Goal: Information Seeking & Learning: Check status

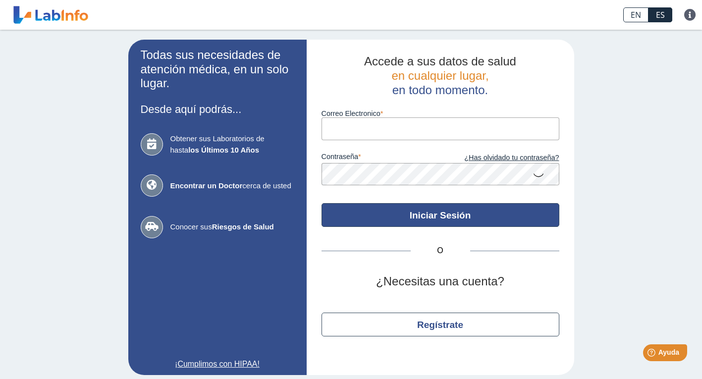
type input "[PERSON_NAME][EMAIL_ADDRESS][DOMAIN_NAME]"
click at [434, 214] on button "Iniciar Sesión" at bounding box center [440, 215] width 238 height 24
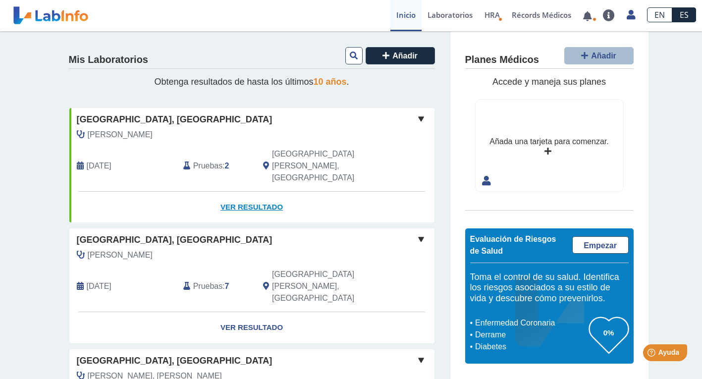
click at [266, 192] on link "Ver Resultado" at bounding box center [251, 207] width 365 height 31
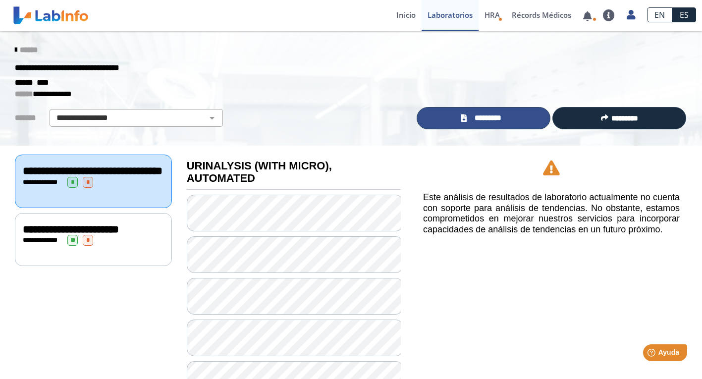
click at [495, 115] on span "*********" at bounding box center [487, 117] width 36 height 11
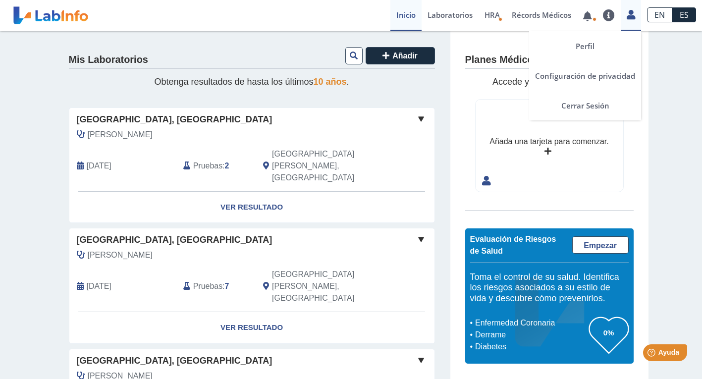
click at [632, 16] on icon at bounding box center [630, 14] width 8 height 7
click at [590, 104] on link "Cerrar Sesión" at bounding box center [585, 106] width 112 height 30
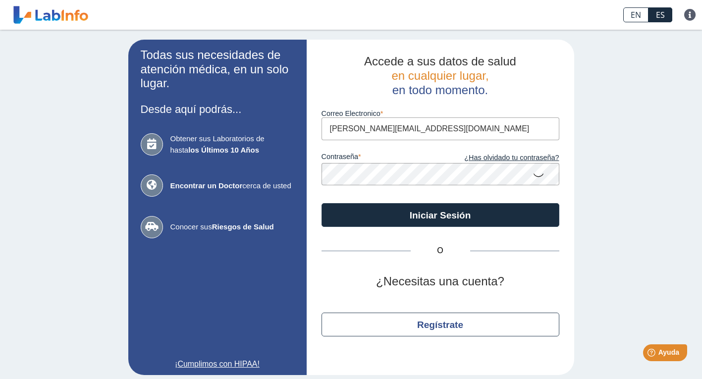
click at [466, 126] on input "[PERSON_NAME][EMAIL_ADDRESS][DOMAIN_NAME]" at bounding box center [440, 128] width 238 height 22
type input "prfwaiterserv@yahoo.com"
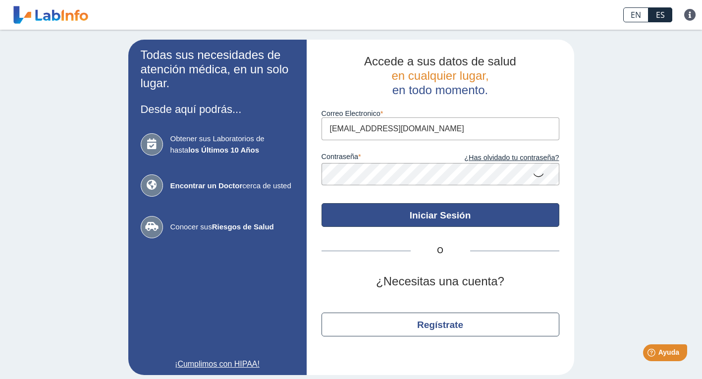
click at [432, 214] on button "Iniciar Sesión" at bounding box center [440, 215] width 238 height 24
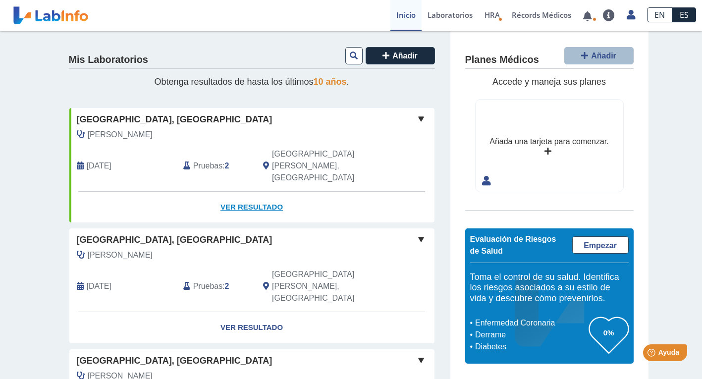
click at [244, 192] on link "Ver Resultado" at bounding box center [251, 207] width 365 height 31
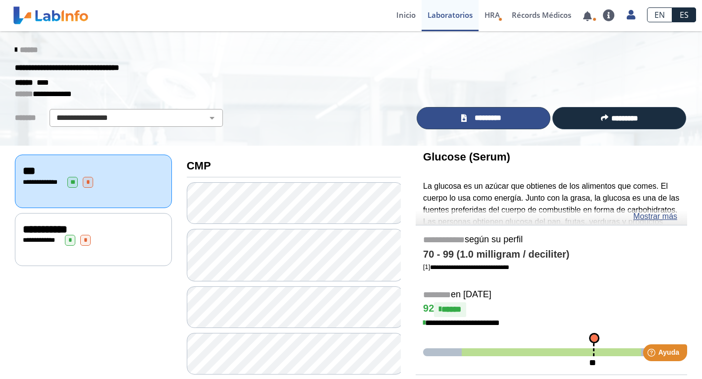
click at [493, 114] on span "*********" at bounding box center [487, 117] width 36 height 11
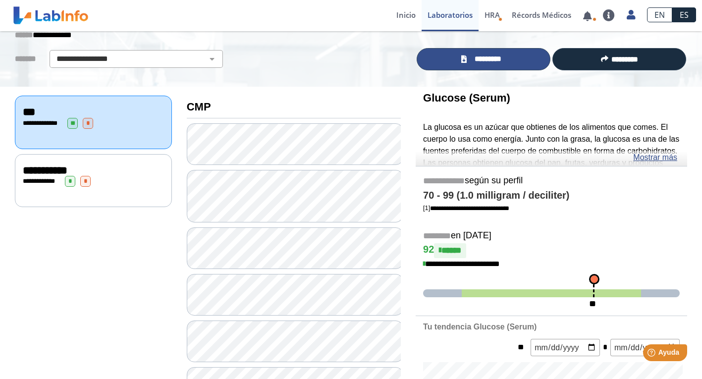
scroll to position [60, 0]
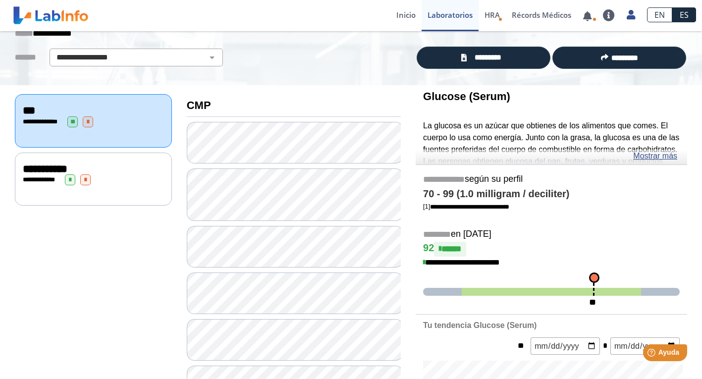
click at [130, 176] on div "**********" at bounding box center [93, 179] width 141 height 11
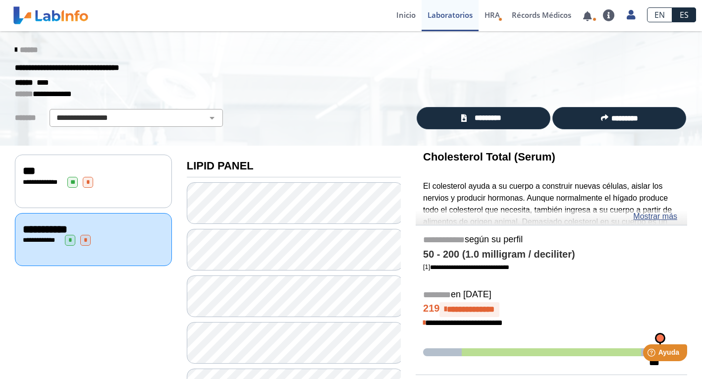
click at [15, 48] on icon at bounding box center [16, 50] width 2 height 8
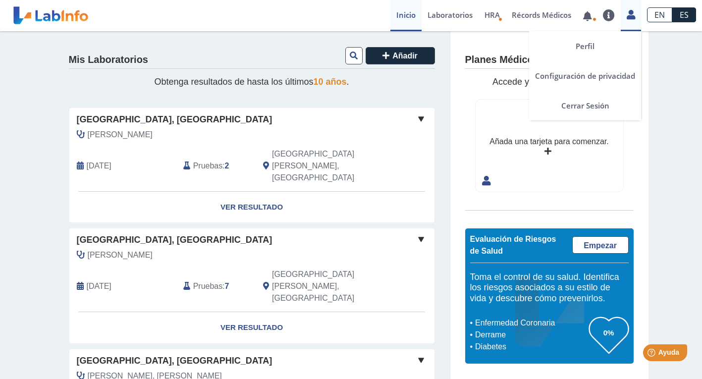
click at [633, 14] on icon at bounding box center [630, 14] width 8 height 7
click at [629, 15] on icon at bounding box center [630, 14] width 8 height 7
click at [591, 103] on link "Cerrar Sesión" at bounding box center [585, 106] width 112 height 30
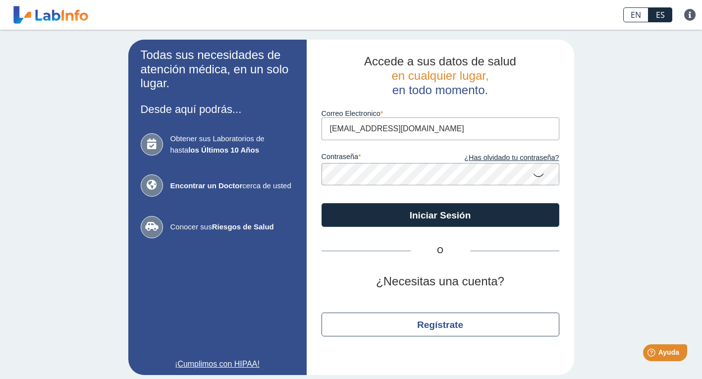
click at [436, 124] on input "prfwaiterserv@yahoo.com" at bounding box center [440, 128] width 238 height 22
type input "[PERSON_NAME][EMAIL_ADDRESS][DOMAIN_NAME]"
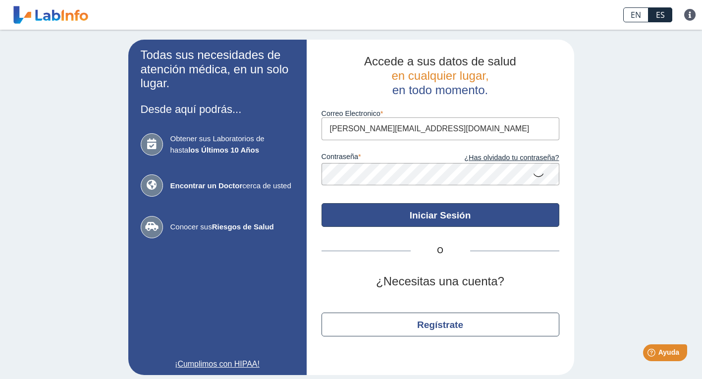
click at [443, 213] on button "Iniciar Sesión" at bounding box center [440, 215] width 238 height 24
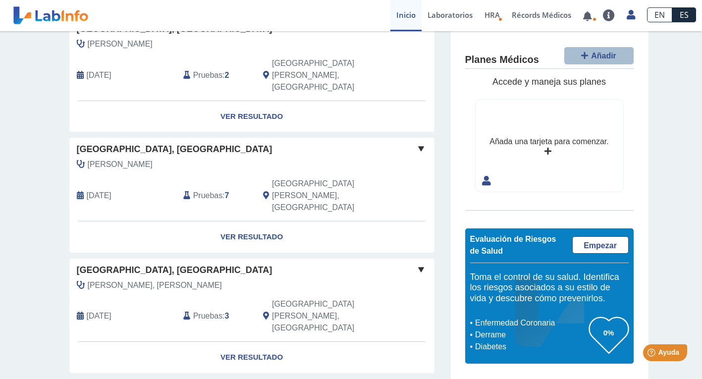
scroll to position [114, 0]
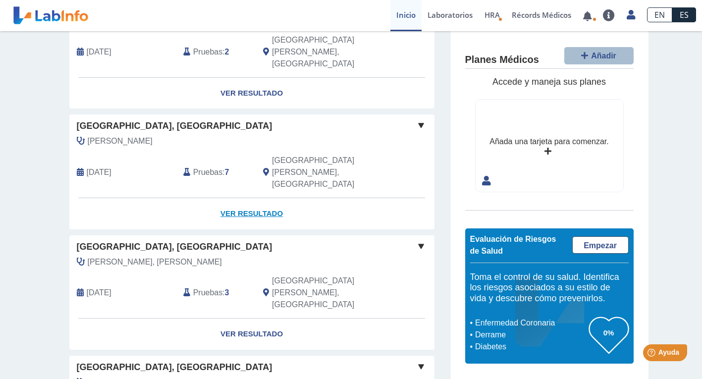
click at [255, 198] on link "Ver Resultado" at bounding box center [251, 213] width 365 height 31
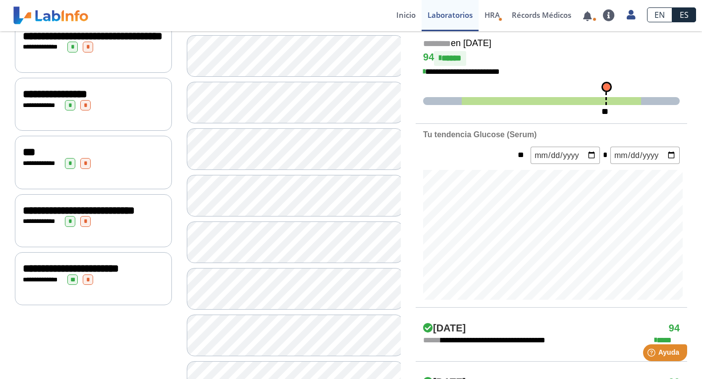
scroll to position [250, 0]
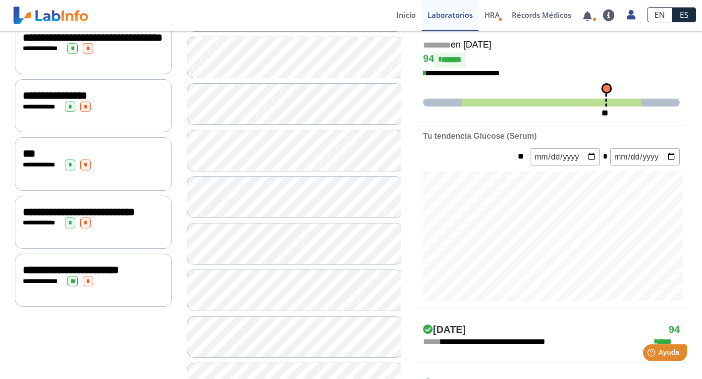
click at [103, 156] on div "***" at bounding box center [93, 154] width 141 height 12
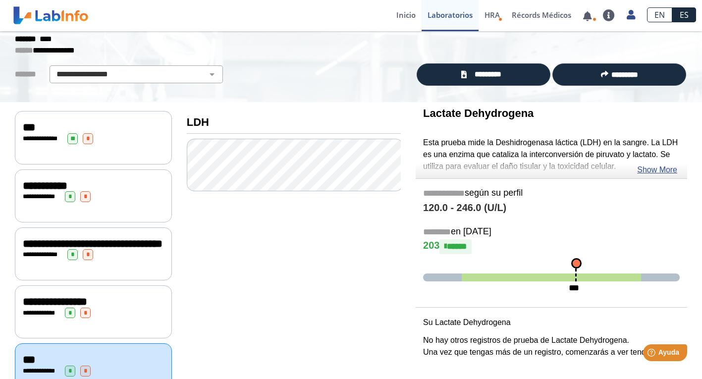
scroll to position [39, 0]
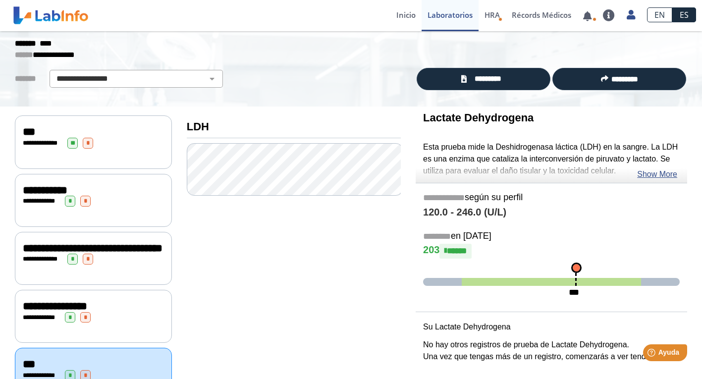
click at [103, 186] on div "**********" at bounding box center [93, 190] width 141 height 12
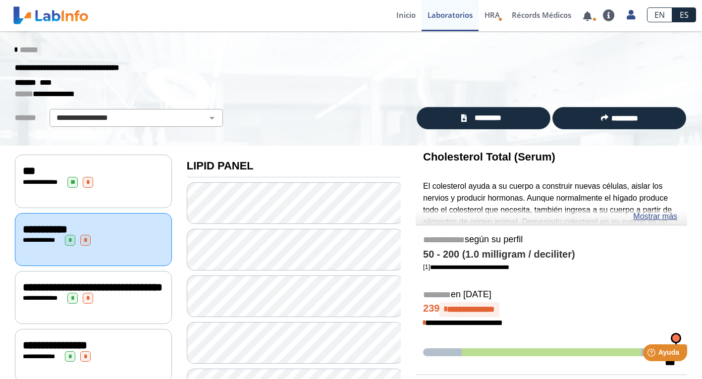
click at [28, 50] on span "******" at bounding box center [29, 49] width 18 height 7
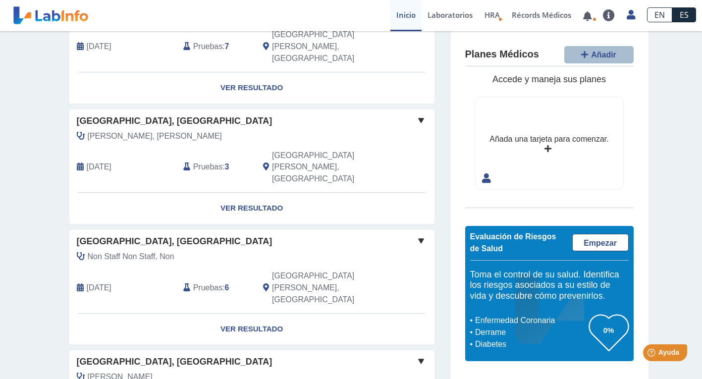
scroll to position [236, 0]
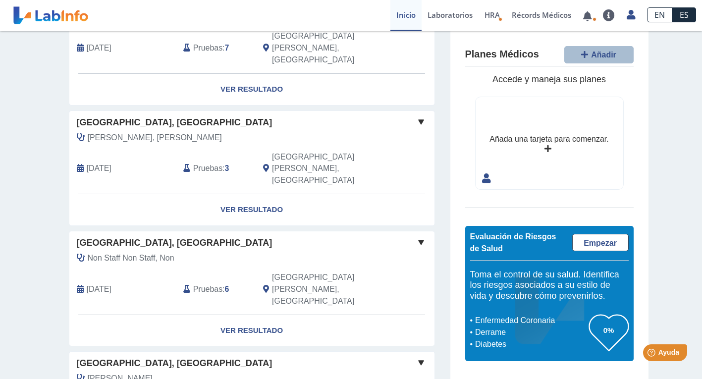
click at [207, 283] on span "Pruebas" at bounding box center [207, 289] width 29 height 12
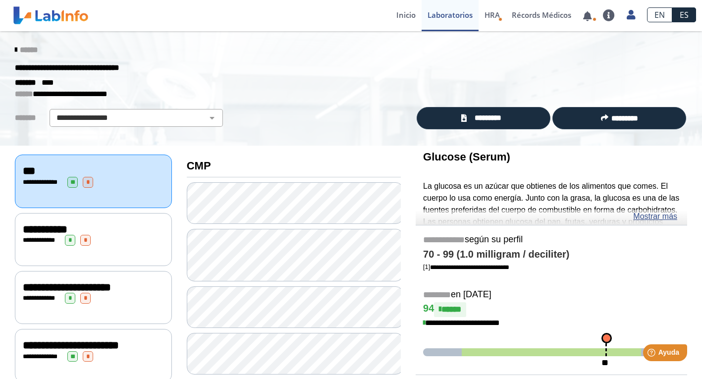
click at [20, 49] on span "******" at bounding box center [29, 49] width 18 height 7
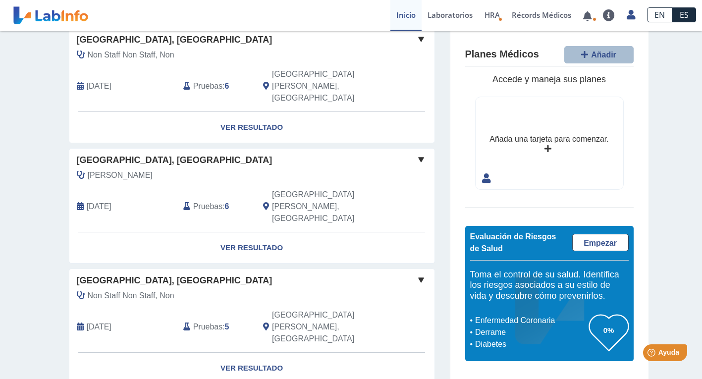
scroll to position [449, 0]
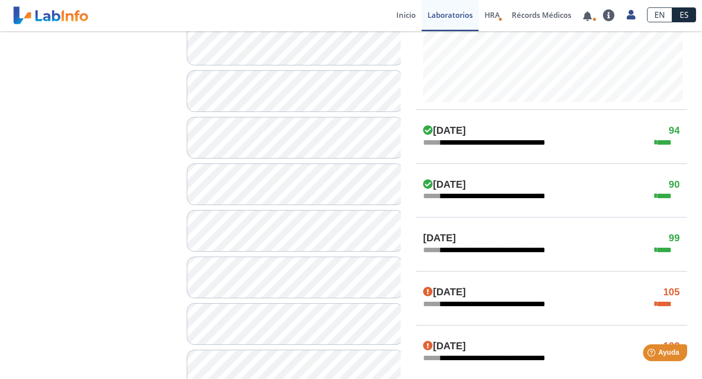
click at [697, 29] on app-translation-input "EN ES" at bounding box center [671, 15] width 61 height 31
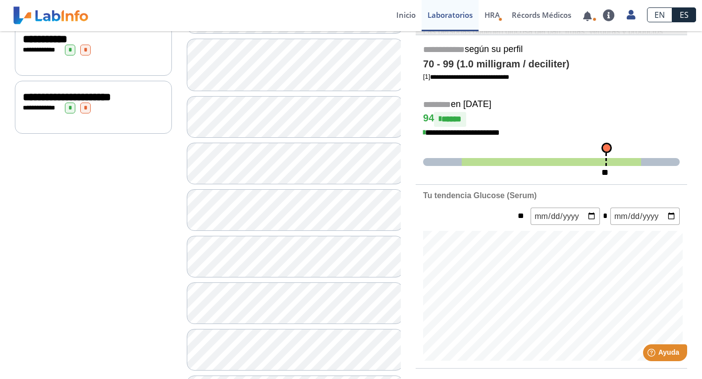
scroll to position [108, 0]
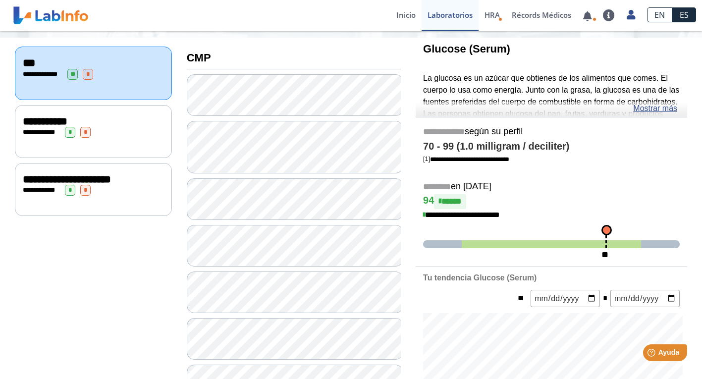
click at [47, 129] on span "**********" at bounding box center [41, 132] width 27 height 6
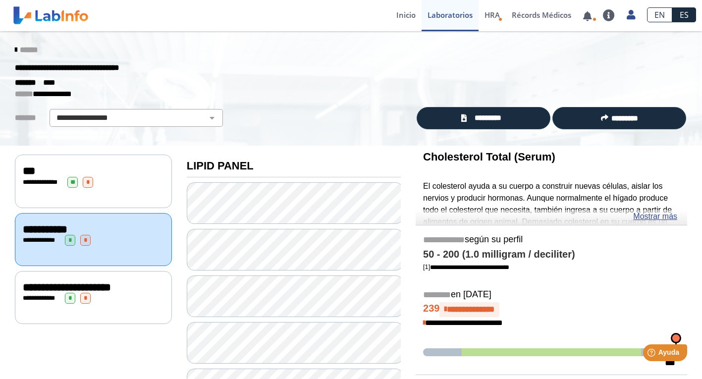
click at [29, 50] on span "******" at bounding box center [29, 49] width 18 height 7
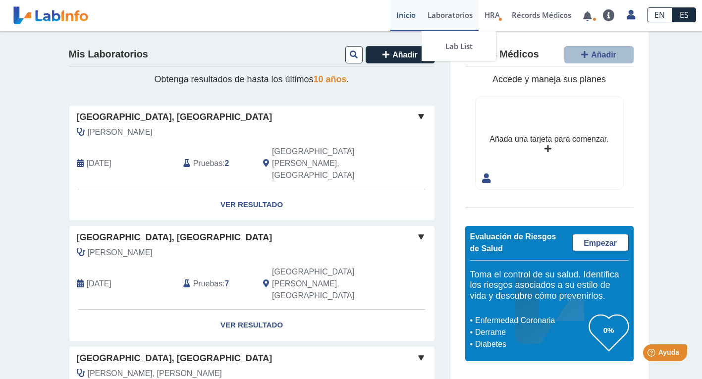
click at [447, 13] on link "Laboratorios" at bounding box center [449, 15] width 57 height 31
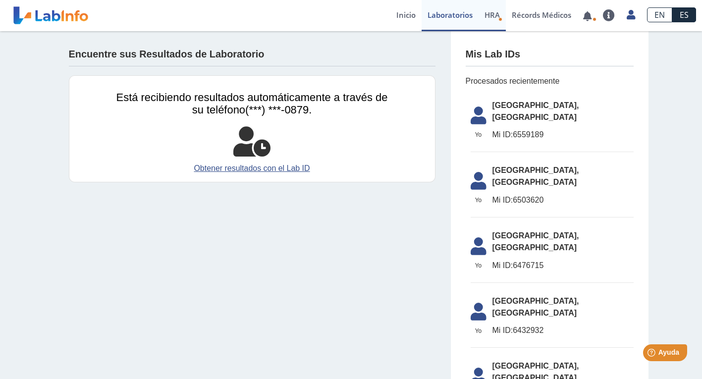
click at [498, 14] on span "HRA" at bounding box center [491, 15] width 15 height 10
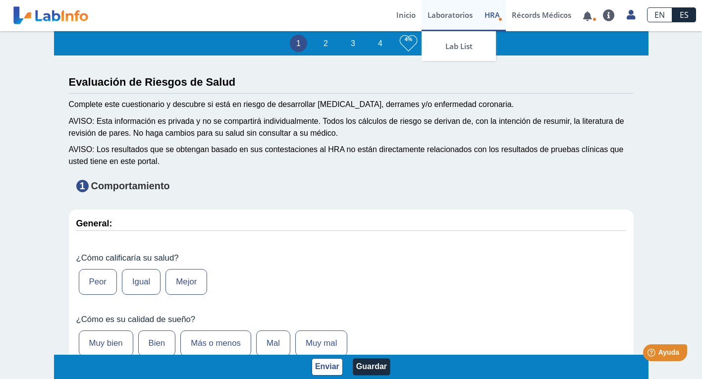
click at [470, 18] on link "Laboratorios" at bounding box center [449, 15] width 57 height 31
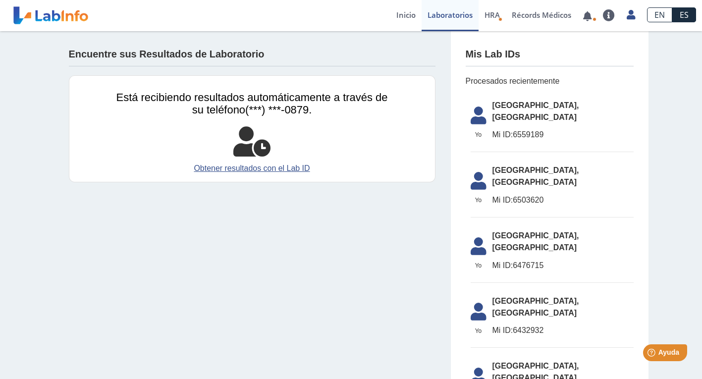
click at [521, 129] on span "Mi ID: 6559189" at bounding box center [562, 135] width 141 height 12
click at [535, 129] on span "Mi ID: 6559189" at bounding box center [562, 135] width 141 height 12
click at [399, 19] on link "Inicio" at bounding box center [405, 15] width 31 height 31
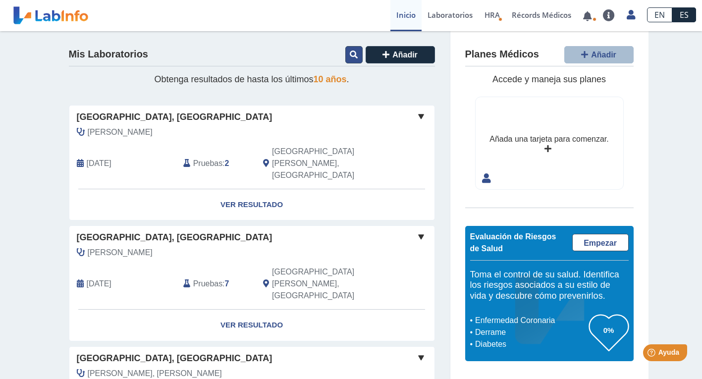
click at [350, 51] on icon at bounding box center [354, 55] width 8 height 8
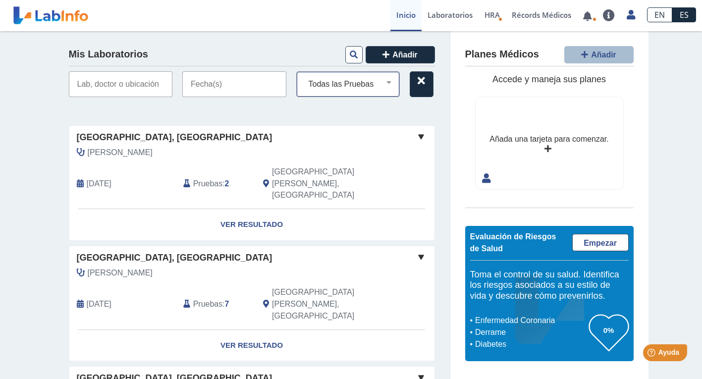
click at [384, 81] on select "Todas las Pruebas beta qual bmp cbc with diff: automated cmp culture urine;iden…" at bounding box center [352, 84] width 95 height 13
select select "lipid panel"
click at [305, 78] on select "Todas las Pruebas beta qual bmp cbc with diff: automated cmp culture urine;iden…" at bounding box center [352, 84] width 95 height 13
click at [387, 80] on select "Todas las Pruebas beta qual bmp cbc with diff: automated cmp culture urine;iden…" at bounding box center [352, 84] width 95 height 13
select select
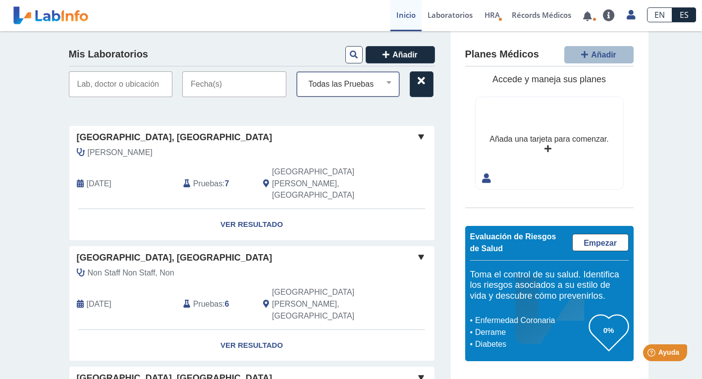
click at [305, 78] on select "Todas las Pruebas beta qual bmp cbc with diff: automated cmp culture urine;iden…" at bounding box center [352, 84] width 95 height 13
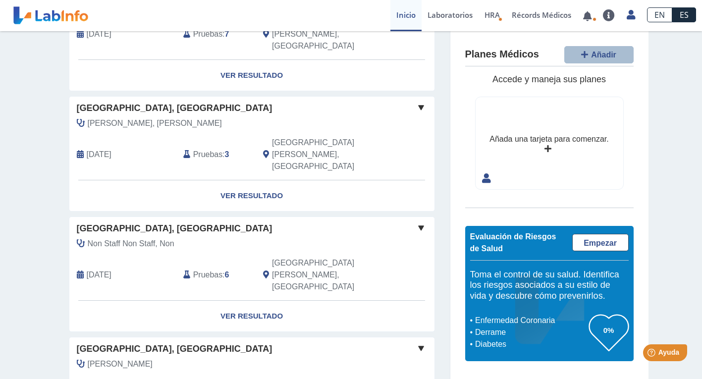
scroll to position [272, 0]
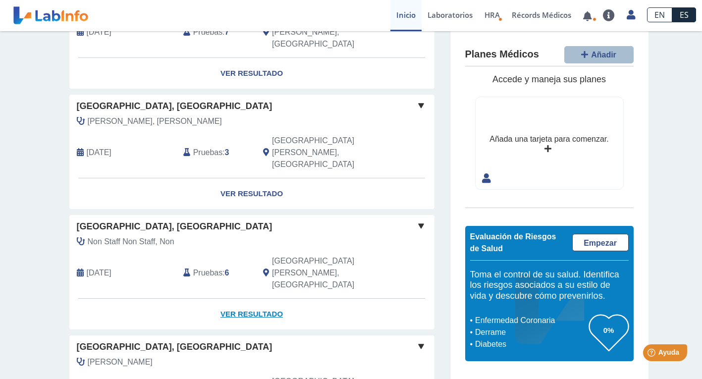
click at [250, 299] on link "Ver Resultado" at bounding box center [251, 314] width 365 height 31
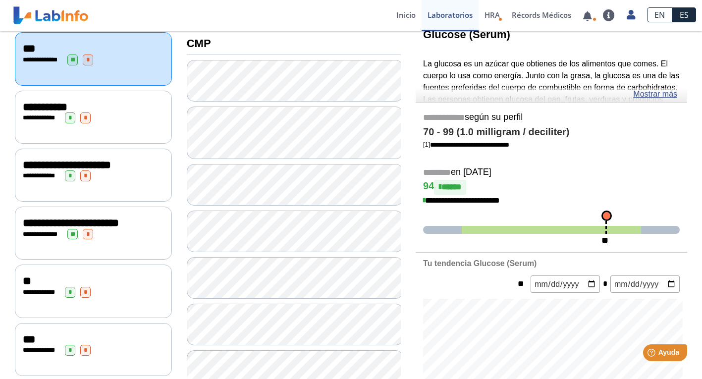
scroll to position [109, 0]
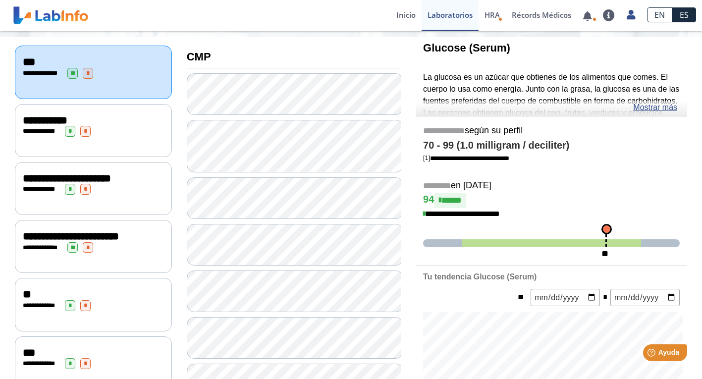
click at [55, 120] on span "**********" at bounding box center [45, 120] width 45 height 11
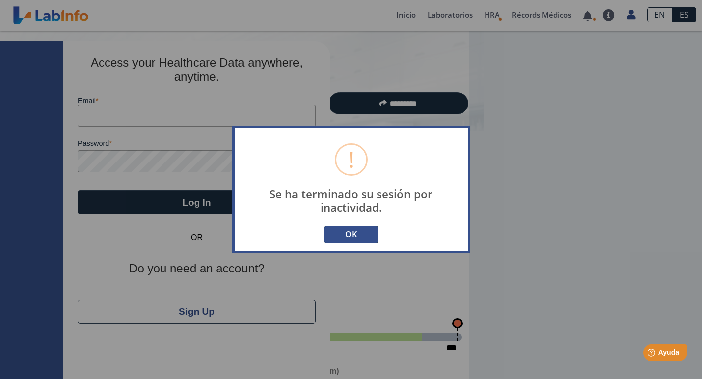
type input "[PERSON_NAME][EMAIL_ADDRESS][DOMAIN_NAME]"
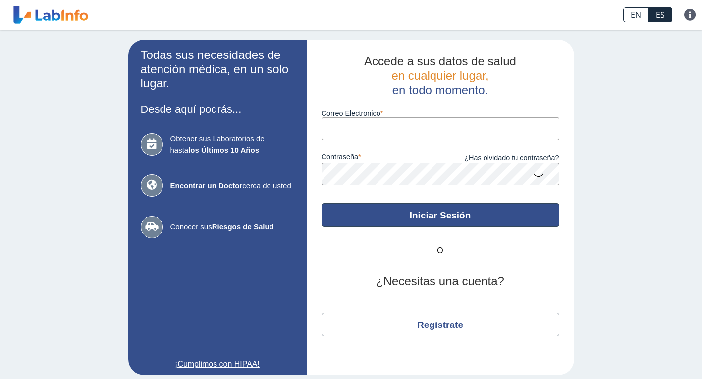
type input "[PERSON_NAME][EMAIL_ADDRESS][DOMAIN_NAME]"
click at [437, 215] on button "Iniciar Sesión" at bounding box center [440, 215] width 238 height 24
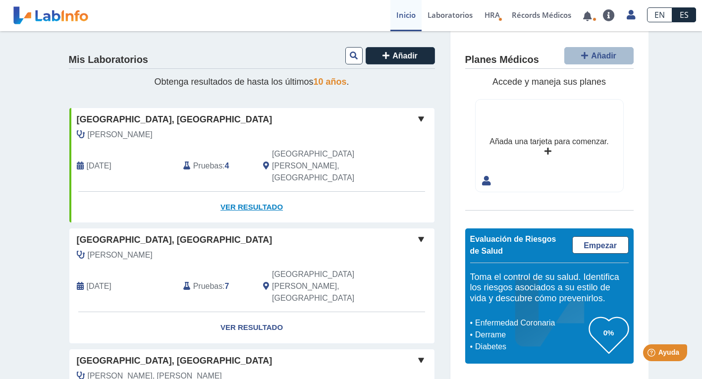
click at [232, 192] on link "Ver Resultado" at bounding box center [251, 207] width 365 height 31
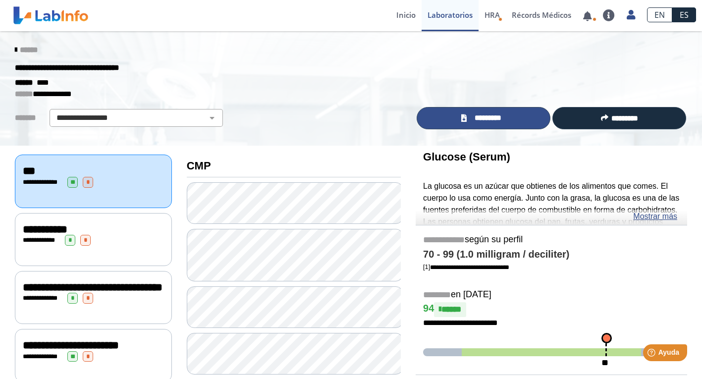
click at [498, 118] on span "*********" at bounding box center [487, 117] width 36 height 11
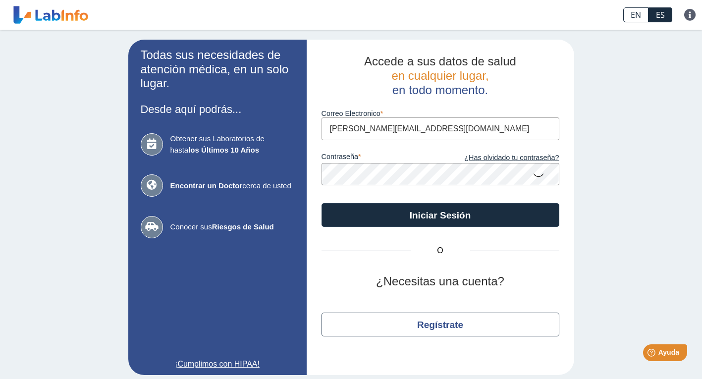
click at [410, 131] on input "[PERSON_NAME][EMAIL_ADDRESS][DOMAIN_NAME]" at bounding box center [440, 128] width 238 height 22
type input "[EMAIL_ADDRESS][DOMAIN_NAME]"
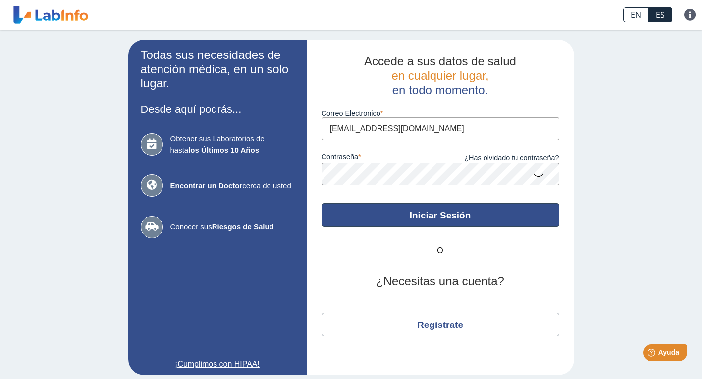
click at [420, 215] on button "Iniciar Sesión" at bounding box center [440, 215] width 238 height 24
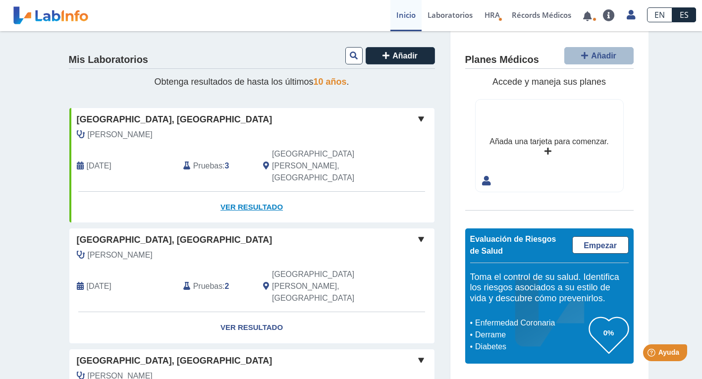
click at [259, 192] on link "Ver Resultado" at bounding box center [251, 207] width 365 height 31
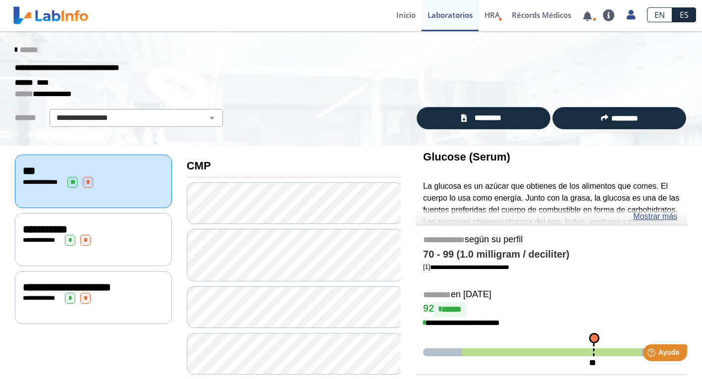
click at [84, 289] on span "**********" at bounding box center [67, 287] width 88 height 11
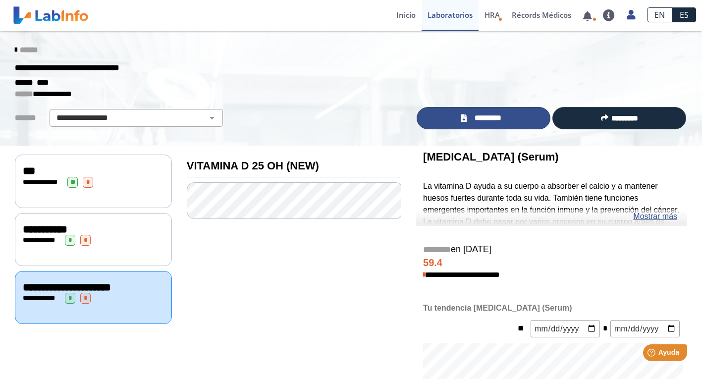
click at [485, 119] on span "*********" at bounding box center [487, 117] width 36 height 11
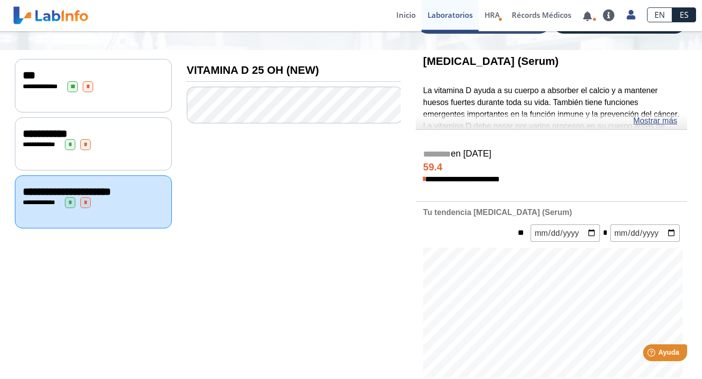
scroll to position [78, 0]
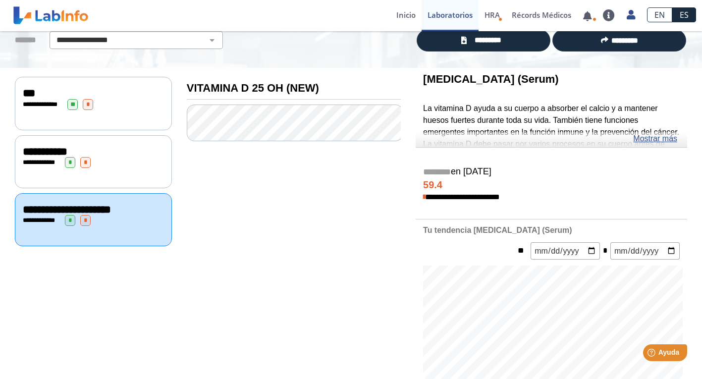
drag, startPoint x: 692, startPoint y: 159, endPoint x: 682, endPoint y: 154, distance: 10.9
click at [682, 154] on div "**********" at bounding box center [550, 275] width 271 height 256
click at [681, 153] on div "**********" at bounding box center [550, 275] width 271 height 256
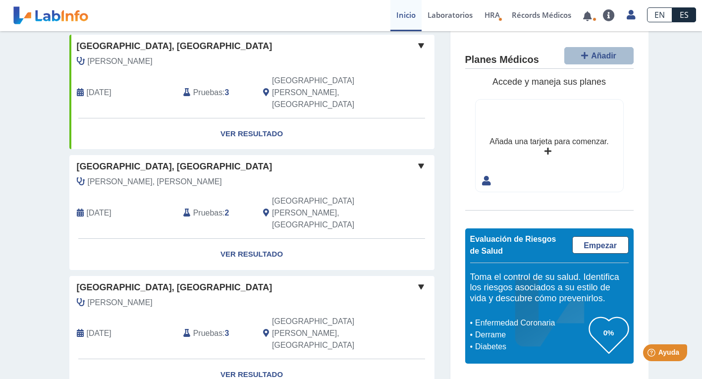
scroll to position [72, 0]
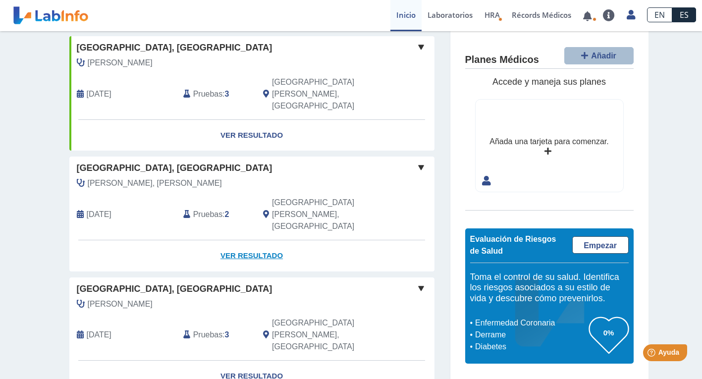
click at [244, 240] on link "Ver Resultado" at bounding box center [251, 255] width 365 height 31
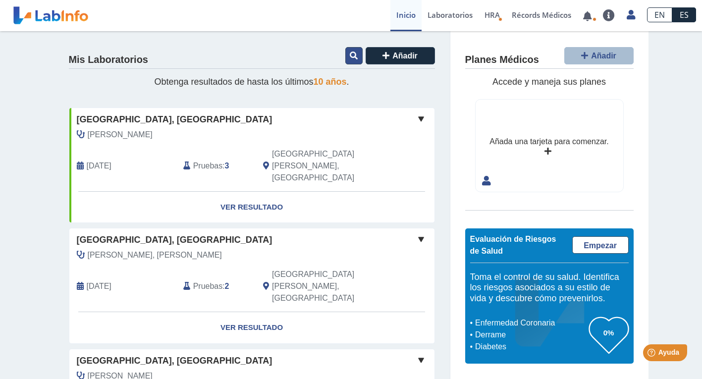
click at [351, 58] on icon at bounding box center [354, 55] width 8 height 8
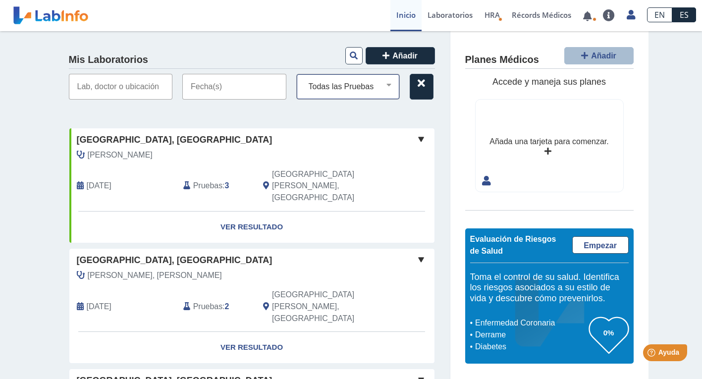
click at [382, 86] on select "Todas las Pruebas bmp calcium urine 24 hrs citrate (24 hrs) spot urine cmp crp …" at bounding box center [352, 86] width 95 height 13
select select "lipid panel"
click at [305, 80] on select "Todas las Pruebas bmp calcium urine 24 hrs citrate (24 hrs) spot urine cmp crp …" at bounding box center [352, 86] width 95 height 13
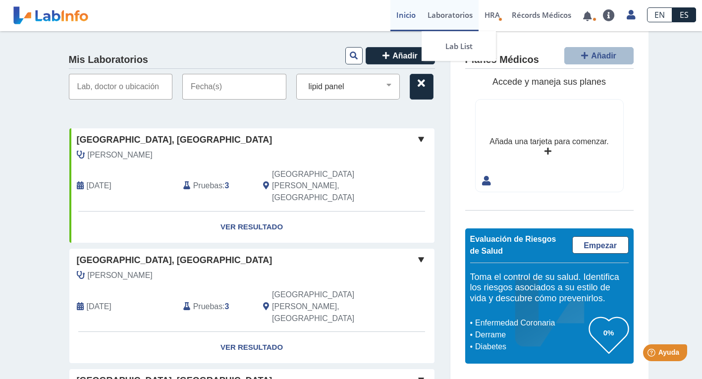
click at [435, 11] on link "Laboratorios" at bounding box center [449, 15] width 57 height 31
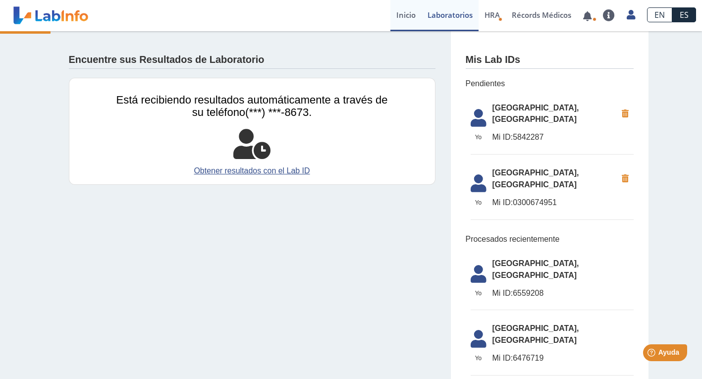
click at [401, 12] on link "Inicio" at bounding box center [405, 15] width 31 height 31
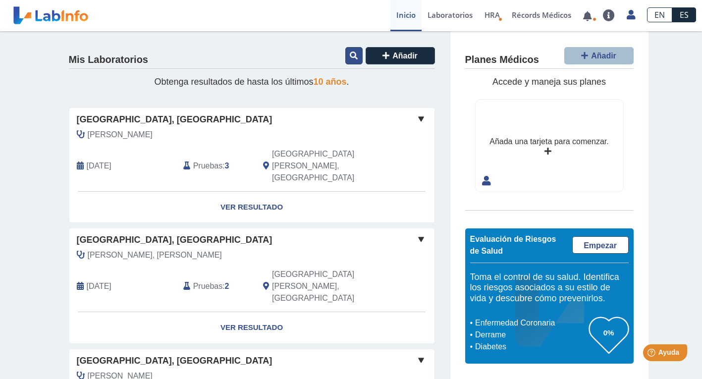
click at [351, 55] on icon at bounding box center [354, 55] width 8 height 8
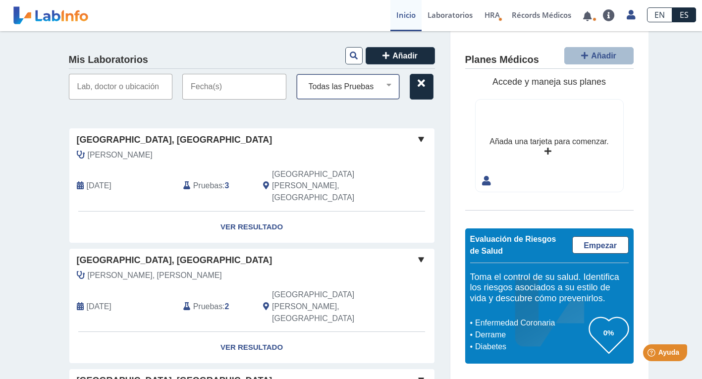
click at [360, 87] on select "Todas las Pruebas bmp calcium urine 24 hrs citrate (24 hrs) spot urine cmp crp …" at bounding box center [352, 86] width 95 height 13
click at [42, 13] on link at bounding box center [51, 15] width 82 height 25
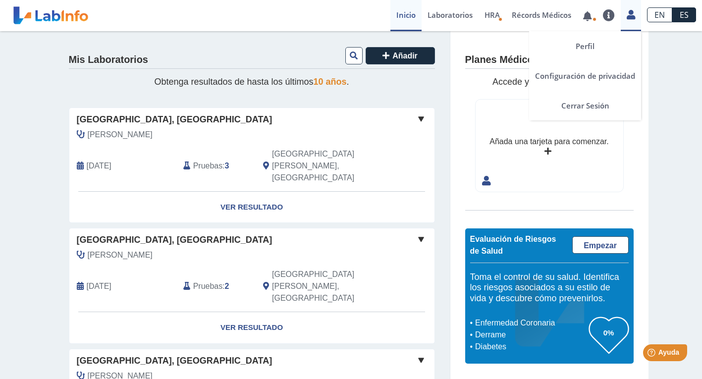
click at [631, 15] on icon at bounding box center [630, 14] width 8 height 7
click at [591, 109] on link "Cerrar Sesión" at bounding box center [585, 106] width 112 height 30
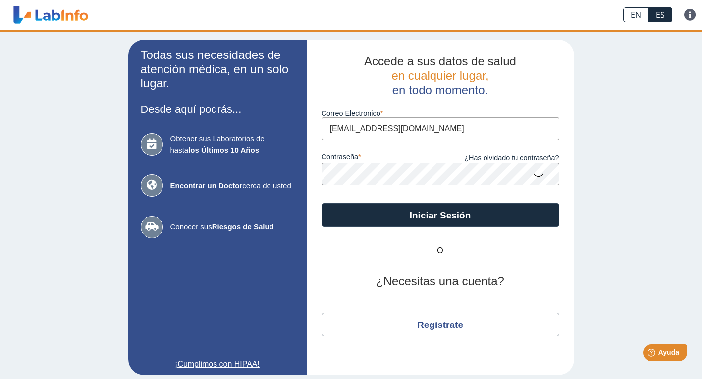
type input "prfwaiterserv@yahoo.com"
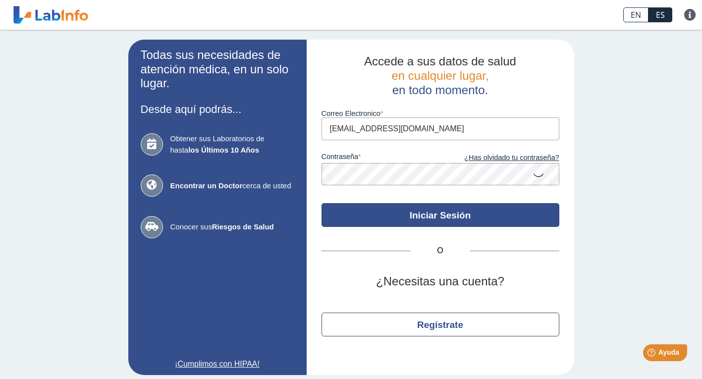
click at [418, 213] on button "Iniciar Sesión" at bounding box center [440, 215] width 238 height 24
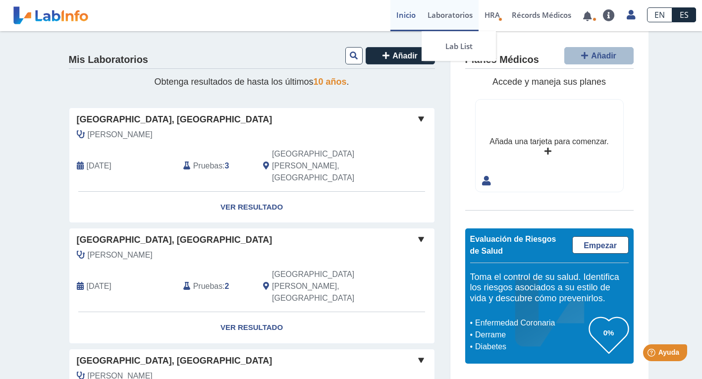
click at [451, 17] on link "Laboratorios" at bounding box center [449, 15] width 57 height 31
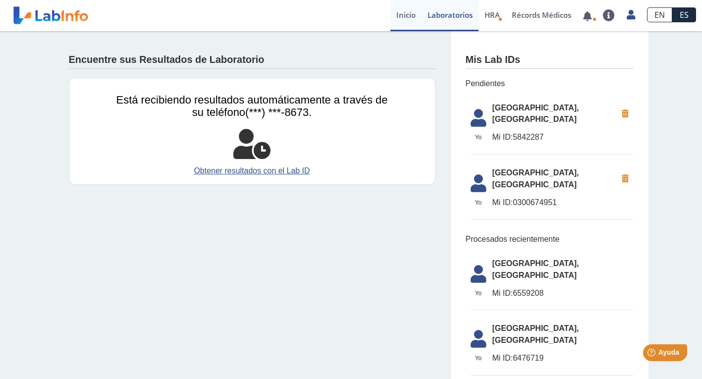
click at [395, 16] on link "Inicio" at bounding box center [405, 15] width 31 height 31
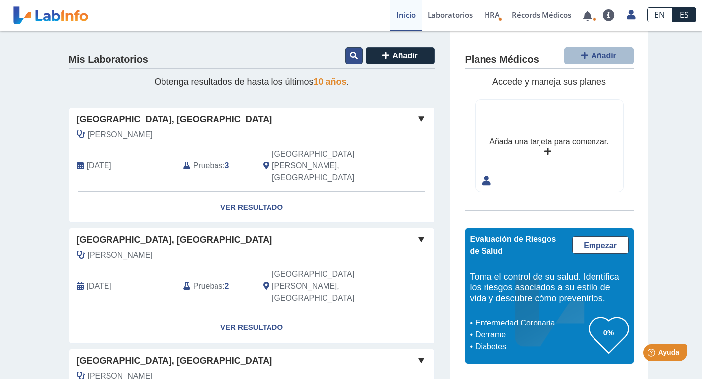
click at [353, 54] on icon at bounding box center [354, 55] width 8 height 8
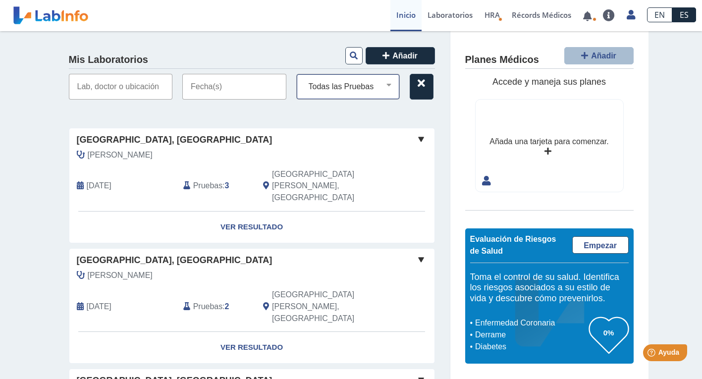
click at [386, 82] on select "Todas las Pruebas bmp calcium urine 24 hrs citrate (24 hrs) spot urine cmp crp …" at bounding box center [352, 86] width 95 height 13
select select "lipid panel"
click at [305, 80] on select "Todas las Pruebas bmp calcium urine 24 hrs citrate (24 hrs) spot urine cmp crp …" at bounding box center [352, 86] width 95 height 13
click at [332, 87] on select "Todas las Pruebas bmp calcium urine 24 hrs citrate (24 hrs) spot urine cmp crp …" at bounding box center [352, 86] width 95 height 13
click at [247, 211] on link "Ver Resultado" at bounding box center [251, 226] width 365 height 31
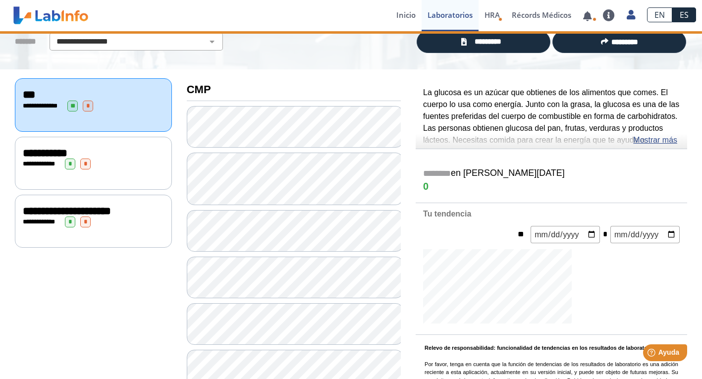
scroll to position [78, 0]
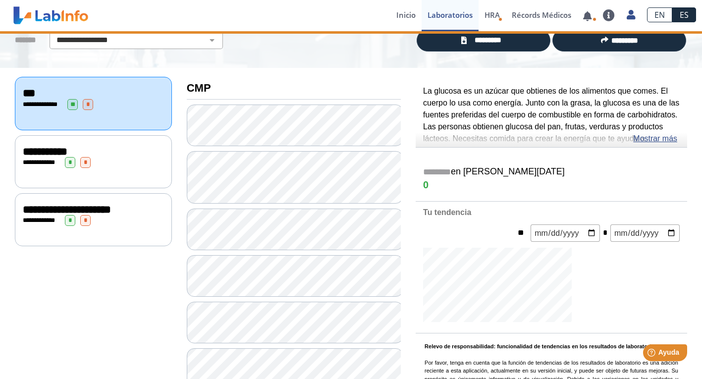
click at [80, 172] on div "**********" at bounding box center [93, 161] width 157 height 53
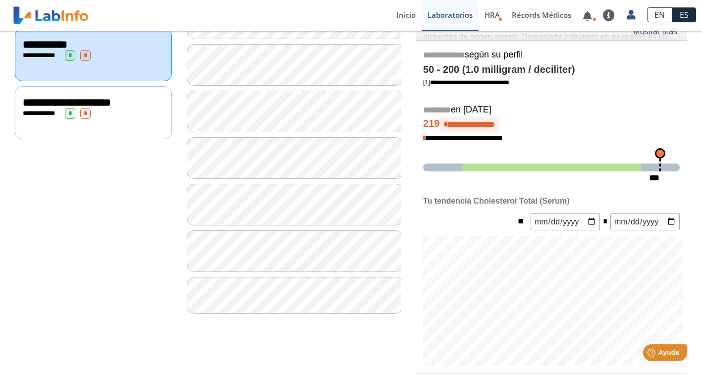
scroll to position [194, 0]
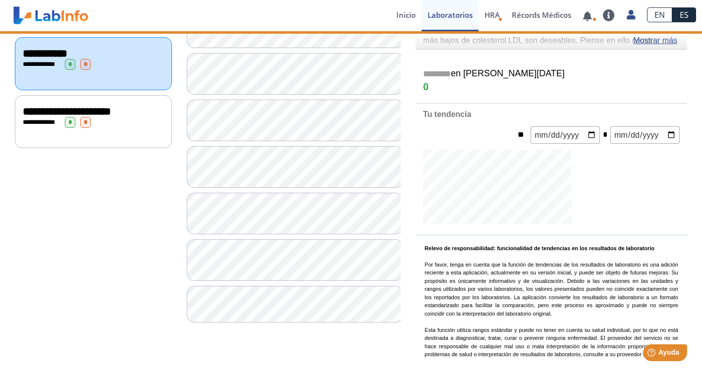
scroll to position [194, 0]
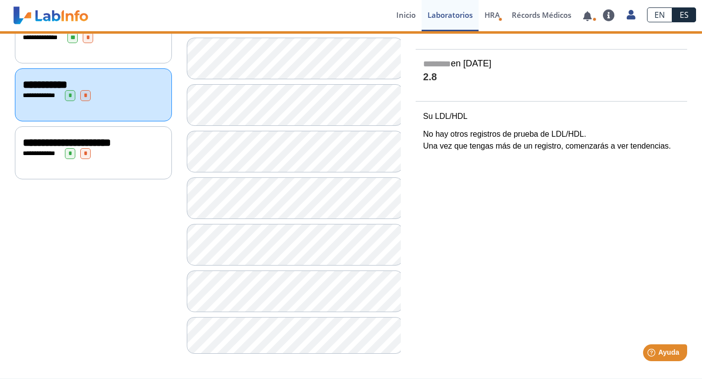
scroll to position [145, 0]
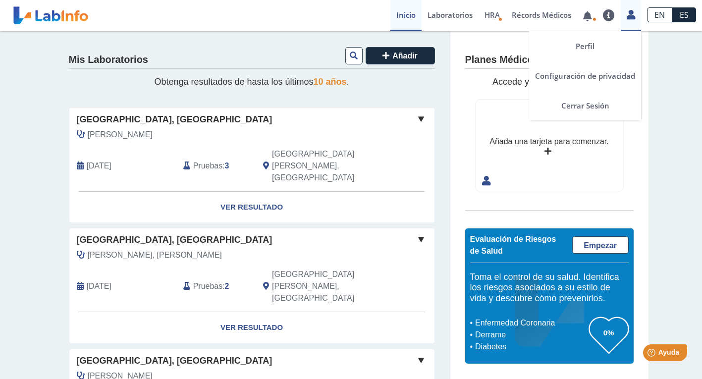
click at [628, 12] on icon at bounding box center [630, 14] width 8 height 7
click at [577, 106] on link "Cerrar Sesión" at bounding box center [585, 106] width 112 height 30
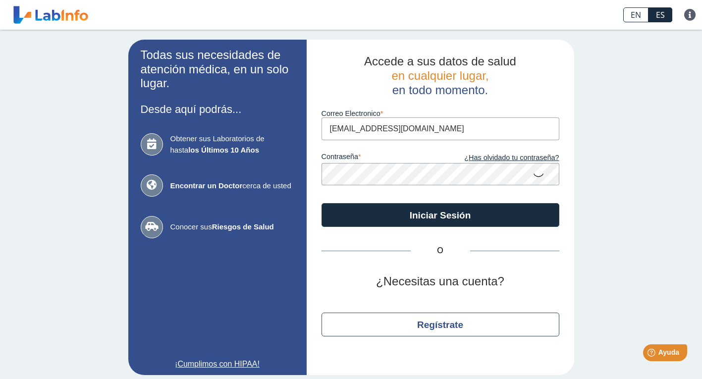
type input "[PERSON_NAME][EMAIL_ADDRESS][DOMAIN_NAME]"
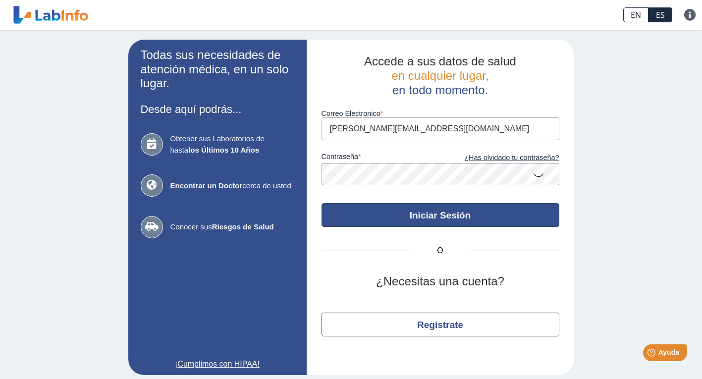
click at [427, 213] on button "Iniciar Sesión" at bounding box center [440, 215] width 238 height 24
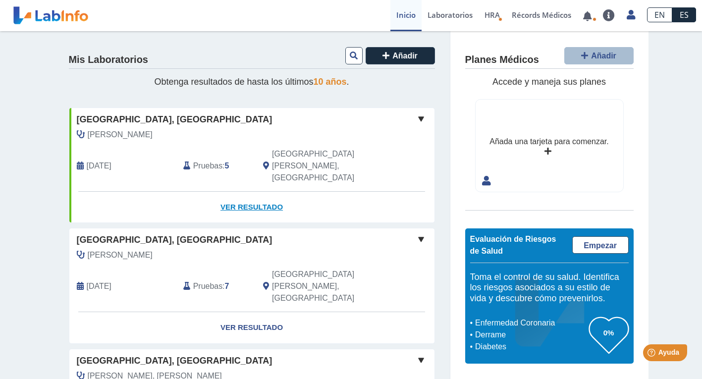
click at [266, 192] on link "Ver Resultado" at bounding box center [251, 207] width 365 height 31
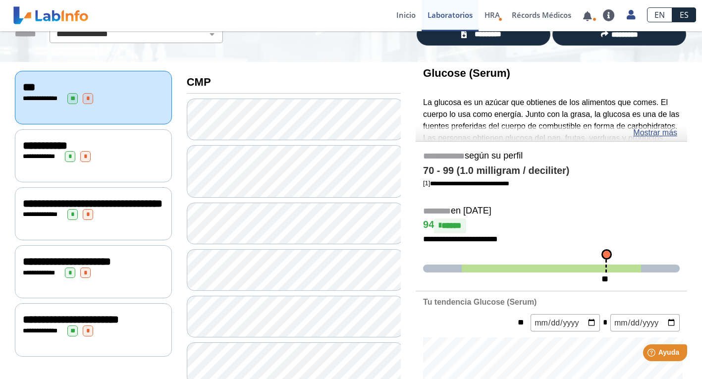
scroll to position [139, 0]
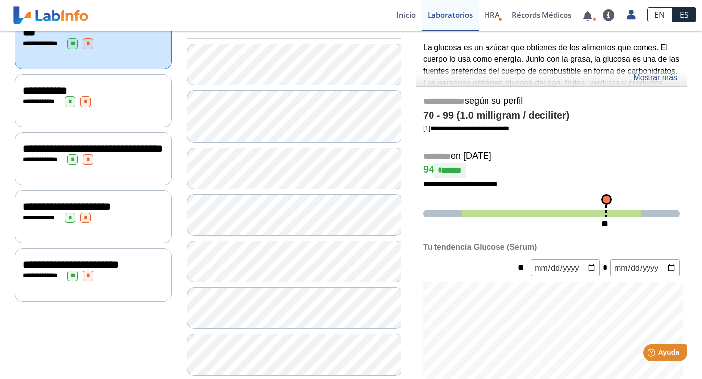
click at [101, 210] on span "**********" at bounding box center [67, 206] width 88 height 11
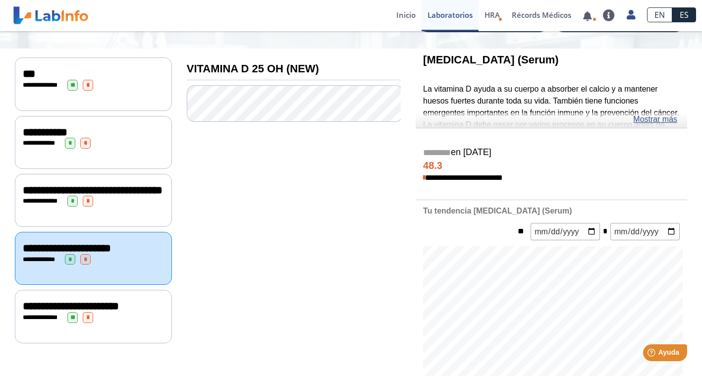
scroll to position [27, 0]
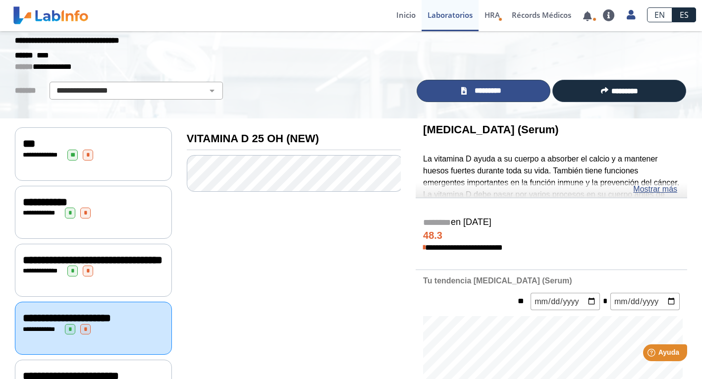
click at [482, 90] on span "*********" at bounding box center [487, 90] width 36 height 11
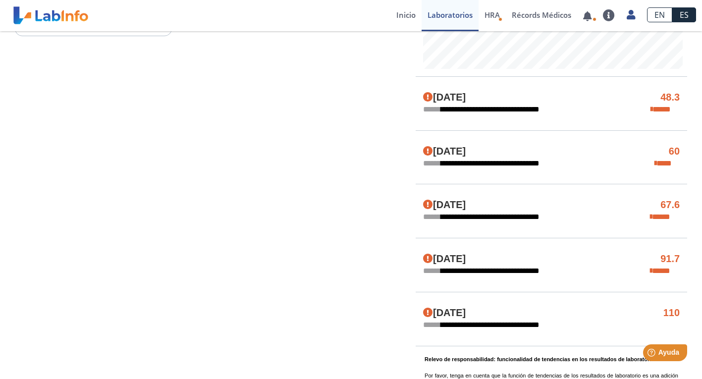
scroll to position [399, 0]
